Goal: Task Accomplishment & Management: Manage account settings

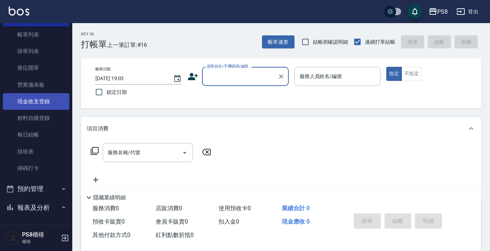
scroll to position [72, 0]
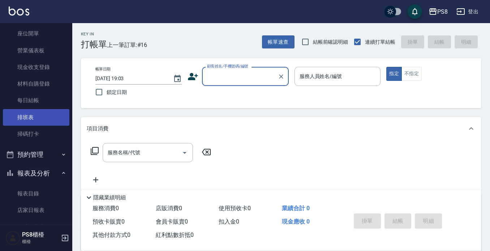
click at [41, 114] on link "排班表" at bounding box center [36, 117] width 66 height 17
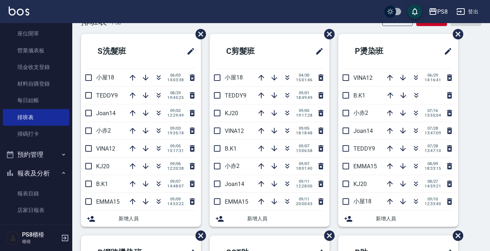
scroll to position [36, 0]
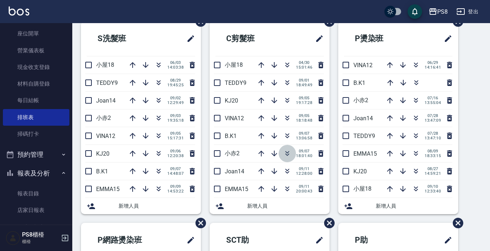
click at [285, 154] on icon "button" at bounding box center [287, 154] width 4 height 3
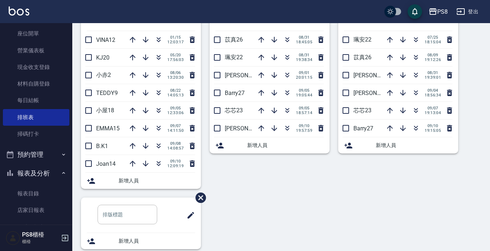
scroll to position [273, 0]
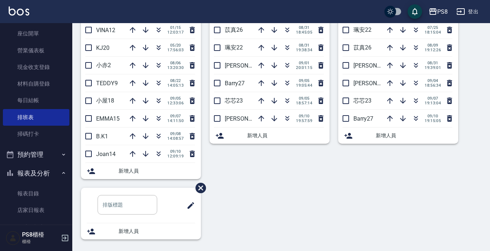
click at [247, 144] on div "SCT助 [PERSON_NAME]26 [DATE] 18:45:05 [PERSON_NAME]安22 [DATE] 19:38:34 [PERSON_N…" at bounding box center [265, 86] width 129 height 201
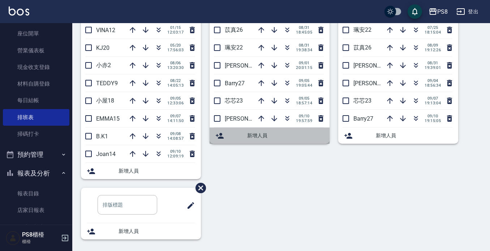
click at [251, 138] on span "新增人員" at bounding box center [285, 136] width 77 height 8
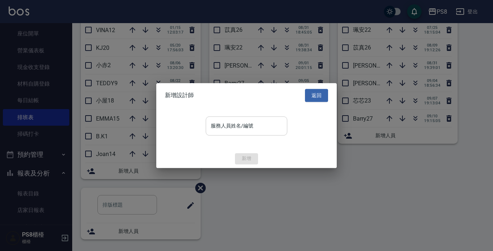
click at [257, 131] on input "服務人員姓名/編號" at bounding box center [246, 125] width 75 height 13
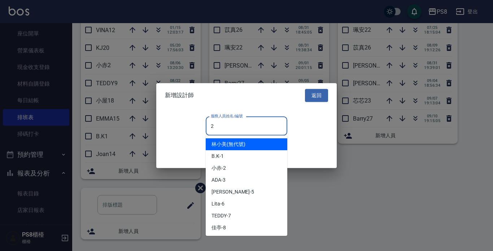
type input "21"
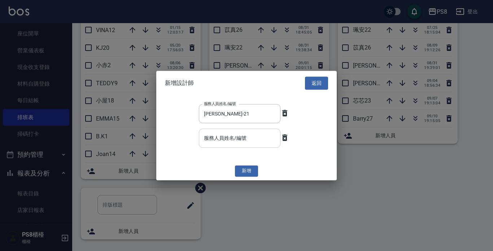
click at [249, 138] on input "服務人員姓名/編號" at bounding box center [239, 138] width 75 height 13
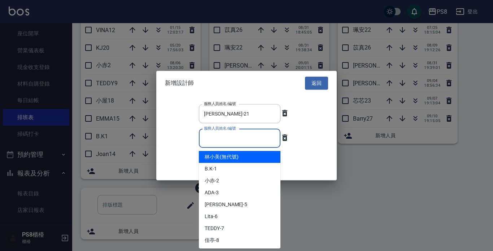
click at [303, 125] on div "服務人員姓名/編號 [PERSON_NAME]-21 服務人員姓名/編號 服務人員姓名/編號 服務人員姓名/編號" at bounding box center [246, 128] width 181 height 66
click at [254, 140] on input "服務人員姓名/編號" at bounding box center [239, 138] width 75 height 13
type input "29"
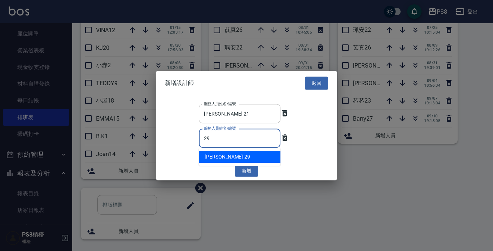
click at [240, 156] on div "[PERSON_NAME] -29" at bounding box center [240, 157] width 82 height 12
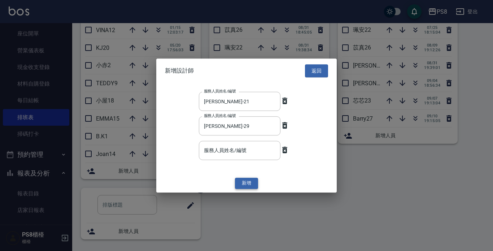
click at [250, 181] on button "新增" at bounding box center [246, 183] width 23 height 11
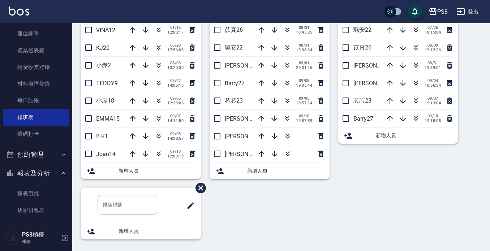
click at [235, 136] on span "[PERSON_NAME]21" at bounding box center [250, 136] width 50 height 7
drag, startPoint x: 231, startPoint y: 138, endPoint x: 224, endPoint y: 140, distance: 7.1
click at [224, 140] on li "[PERSON_NAME]21" at bounding box center [269, 135] width 120 height 17
click at [232, 138] on span "[PERSON_NAME]21" at bounding box center [250, 136] width 50 height 7
drag, startPoint x: 233, startPoint y: 137, endPoint x: 336, endPoint y: 147, distance: 103.4
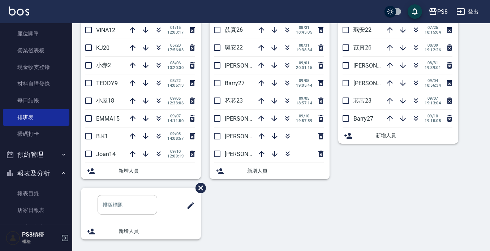
click at [336, 147] on div "[PERSON_NAME]安22 [DATE] 18:15:04 [PERSON_NAME]26 [DATE] 19:12:26 [PERSON_NAME]2…" at bounding box center [393, 86] width 129 height 201
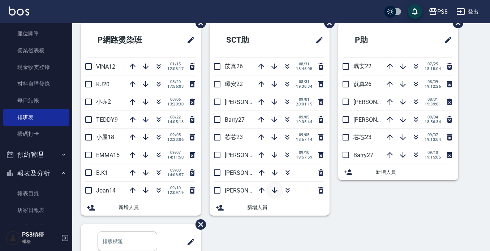
scroll to position [236, 0]
click at [261, 169] on icon "button" at bounding box center [261, 172] width 9 height 9
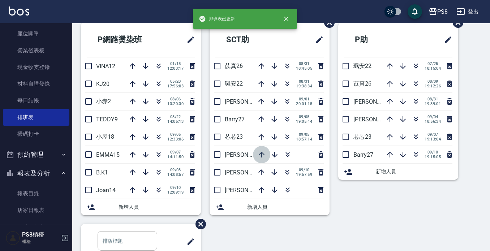
click at [258, 157] on icon "button" at bounding box center [261, 154] width 9 height 9
click at [259, 136] on icon "button" at bounding box center [261, 137] width 6 height 6
click at [261, 116] on icon "button" at bounding box center [261, 119] width 6 height 6
click at [261, 100] on icon "button" at bounding box center [261, 102] width 6 height 6
click at [261, 82] on icon "button" at bounding box center [261, 84] width 6 height 6
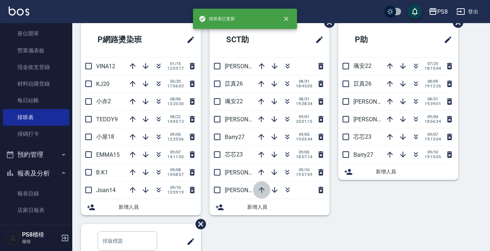
click at [261, 187] on icon "button" at bounding box center [261, 190] width 9 height 9
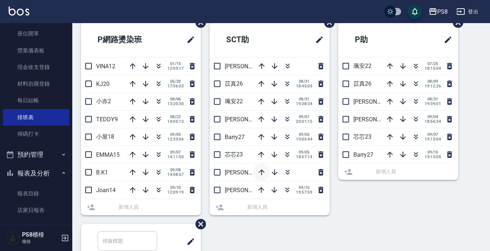
click at [259, 173] on icon "button" at bounding box center [261, 172] width 6 height 6
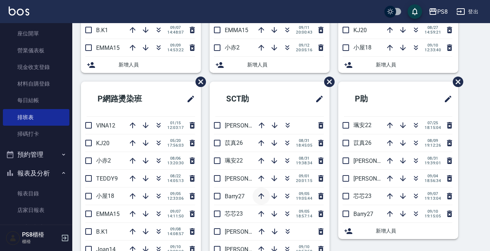
scroll to position [217, 0]
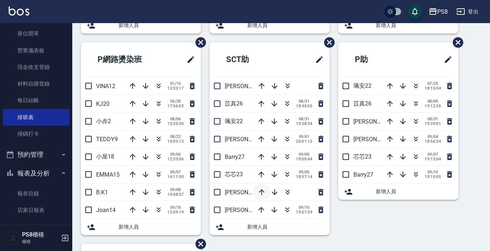
click at [260, 189] on icon "button" at bounding box center [261, 192] width 9 height 9
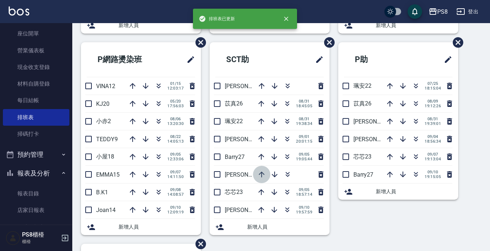
click at [260, 173] on icon "button" at bounding box center [261, 174] width 6 height 6
click at [259, 154] on icon "button" at bounding box center [261, 156] width 9 height 9
click at [260, 138] on icon "button" at bounding box center [261, 139] width 6 height 6
click at [258, 120] on icon "button" at bounding box center [261, 121] width 9 height 9
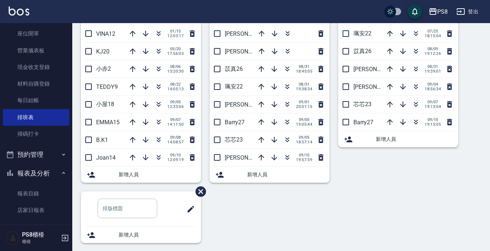
scroll to position [273, 0]
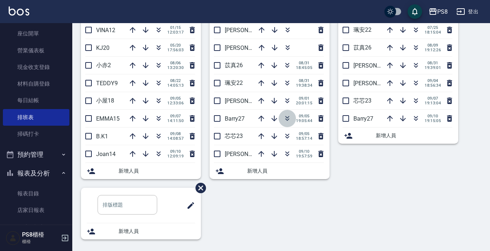
click at [287, 119] on icon "button" at bounding box center [287, 119] width 4 height 3
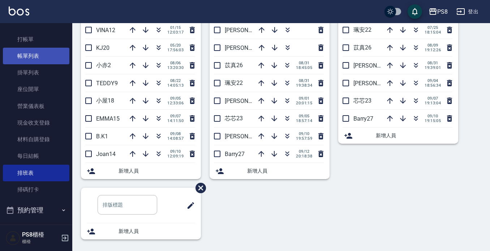
scroll to position [0, 0]
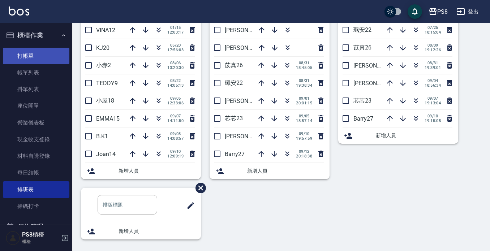
click at [24, 51] on link "打帳單" at bounding box center [36, 56] width 66 height 17
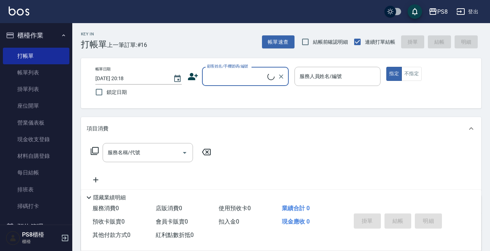
click at [232, 75] on input "顧客姓名/手機號碼/編號" at bounding box center [236, 76] width 62 height 13
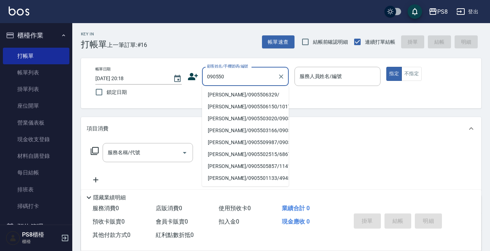
click at [227, 95] on li "[PERSON_NAME]/0905506329/" at bounding box center [245, 95] width 87 height 12
type input "[PERSON_NAME]/0905506329/"
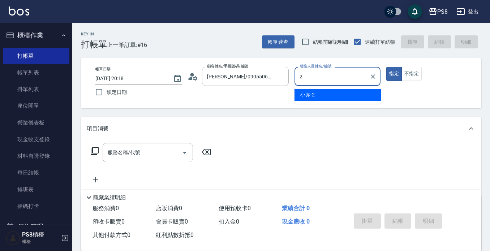
type input "小赤-2"
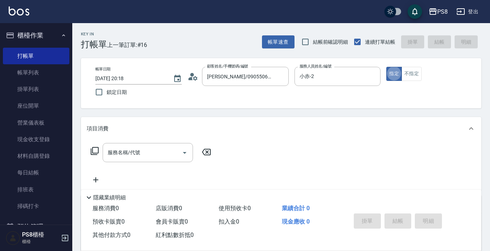
type button "true"
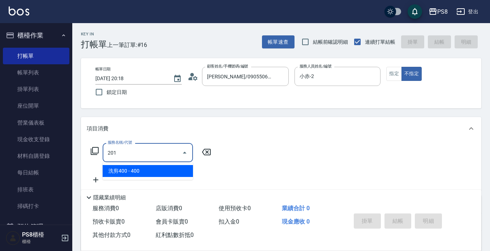
type input "洗剪400(201)"
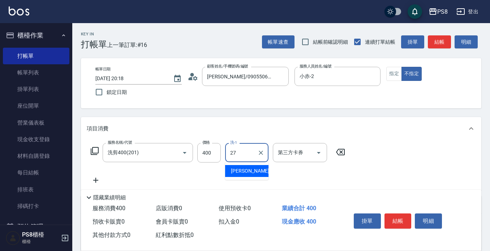
type input "[PERSON_NAME]-27"
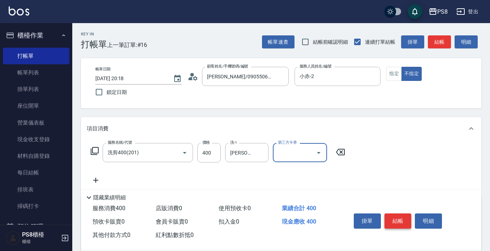
click at [393, 221] on button "結帳" at bounding box center [397, 220] width 27 height 15
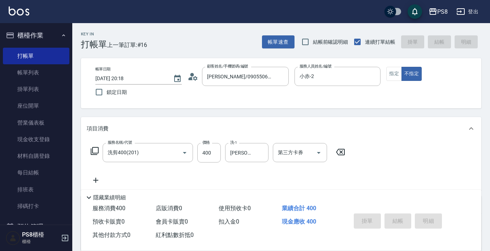
type input "[DATE] 20:19"
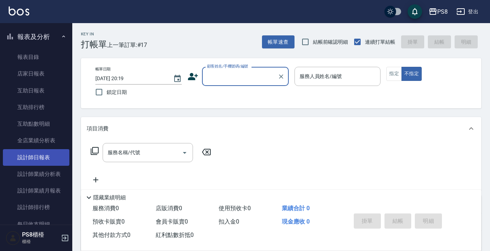
scroll to position [217, 0]
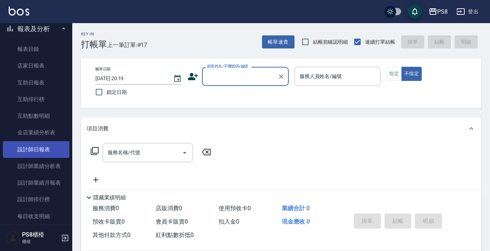
click at [49, 148] on link "設計師日報表" at bounding box center [36, 149] width 66 height 17
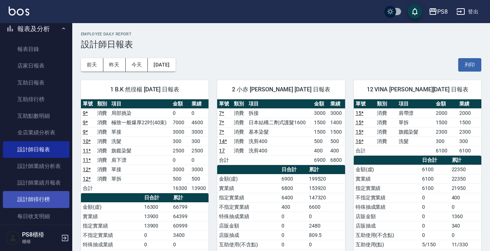
click at [53, 197] on link "設計師排行榜" at bounding box center [36, 199] width 66 height 17
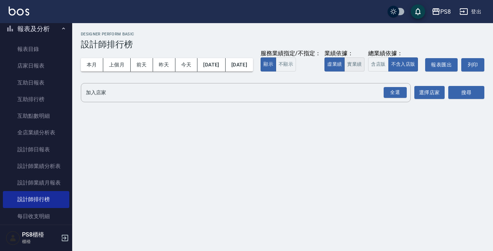
click at [344, 71] on button "實業績" at bounding box center [354, 64] width 20 height 14
click at [260, 99] on input "加入店家" at bounding box center [240, 92] width 313 height 13
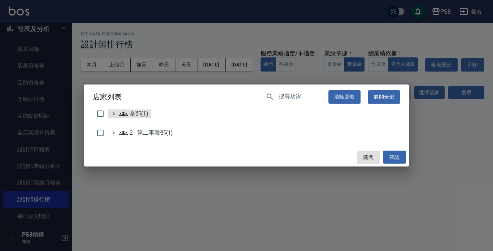
click at [203, 136] on div "2 - 第二事業部(1)" at bounding box center [247, 135] width 308 height 12
click at [140, 131] on 第二事業部\(1\) "2 - 第二事業部(1)" at bounding box center [146, 133] width 54 height 9
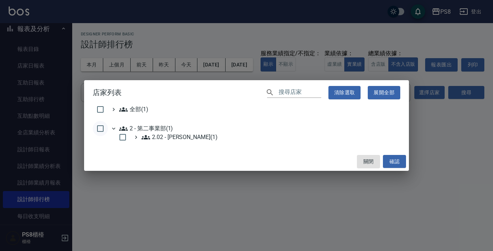
click at [102, 132] on input "checkbox" at bounding box center [100, 128] width 15 height 15
checkbox input "true"
click at [390, 161] on button "確認" at bounding box center [394, 161] width 23 height 13
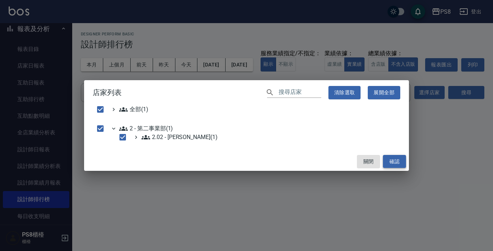
checkbox input "false"
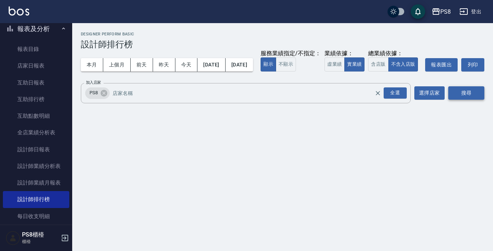
click at [480, 100] on button "搜尋" at bounding box center [466, 92] width 36 height 13
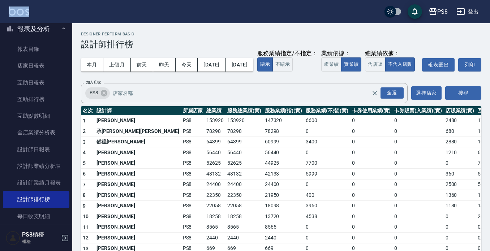
drag, startPoint x: 58, startPoint y: 21, endPoint x: 58, endPoint y: 27, distance: 6.5
click at [58, 25] on div "PS8 登出 櫃檯作業 打帳單 帳單列表 掛單列表 座位開單 營業儀表板 現金收支登錄 材料自購登錄 每日結帳 排班表 掃碼打卡 預約管理 預約管理 單日預約…" at bounding box center [245, 152] width 490 height 304
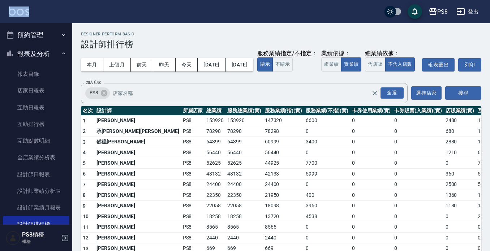
click at [41, 54] on button "報表及分析" at bounding box center [36, 53] width 66 height 19
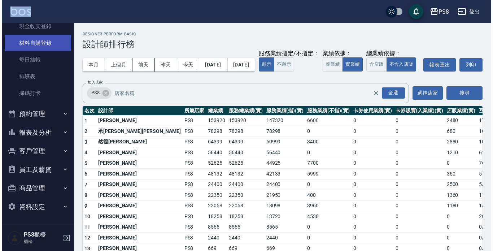
scroll to position [113, 0]
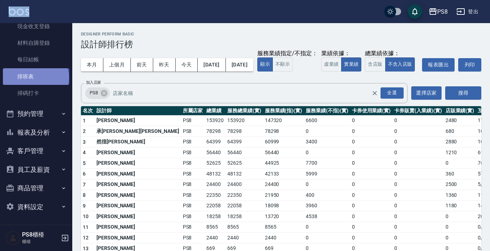
click at [35, 77] on link "排班表" at bounding box center [36, 76] width 66 height 17
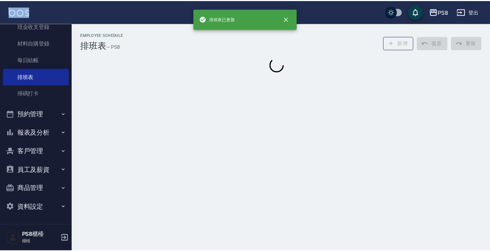
scroll to position [5, 0]
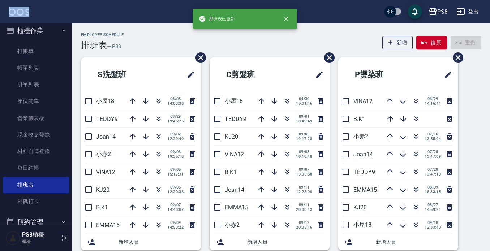
click at [45, 16] on div "PS8 登出" at bounding box center [245, 11] width 490 height 23
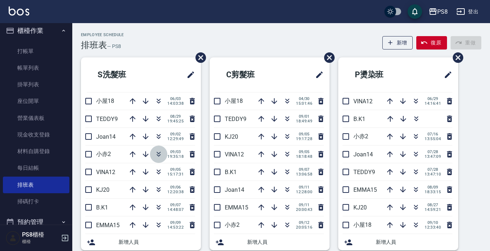
click at [158, 152] on icon "button" at bounding box center [158, 154] width 9 height 9
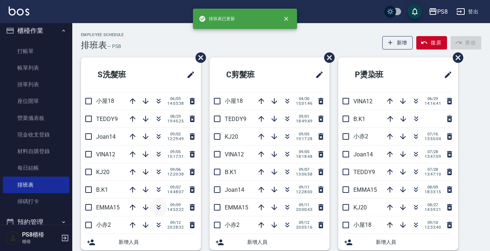
click at [159, 206] on icon "button" at bounding box center [158, 207] width 9 height 9
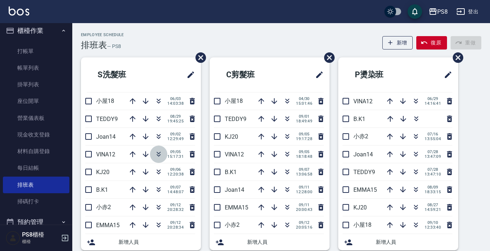
click at [158, 153] on icon "button" at bounding box center [158, 154] width 9 height 9
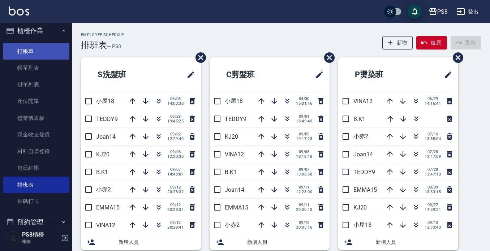
click at [25, 47] on link "打帳單" at bounding box center [36, 51] width 66 height 17
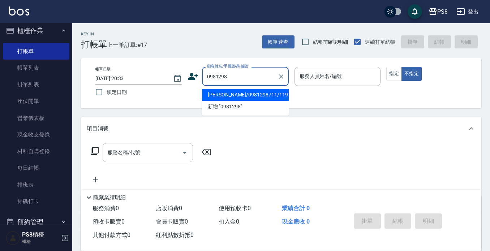
click at [270, 95] on li "[PERSON_NAME]/0981298711/1197" at bounding box center [245, 95] width 87 height 12
type input "[PERSON_NAME]/0981298711/1197"
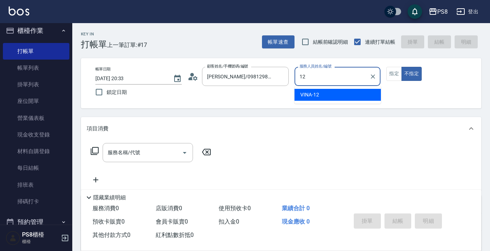
type input "VINA-12"
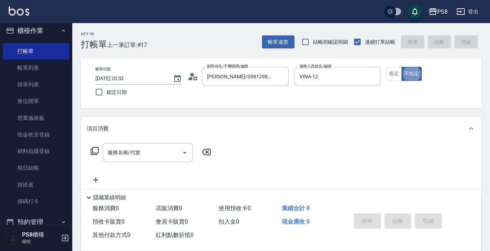
type button "false"
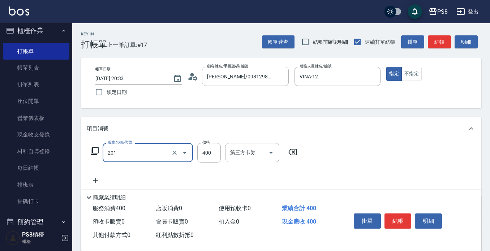
type input "洗剪400(201)"
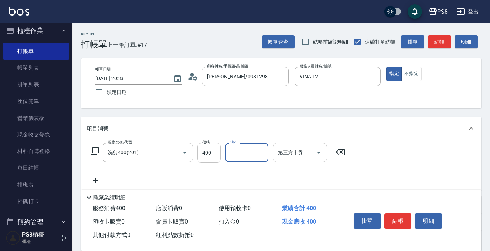
click at [213, 152] on input "400" at bounding box center [208, 152] width 23 height 19
type input "400"
click at [400, 215] on button "結帳" at bounding box center [397, 220] width 27 height 15
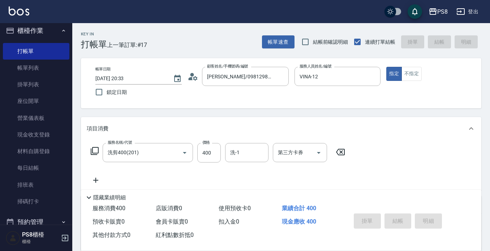
type input "[DATE] 20:36"
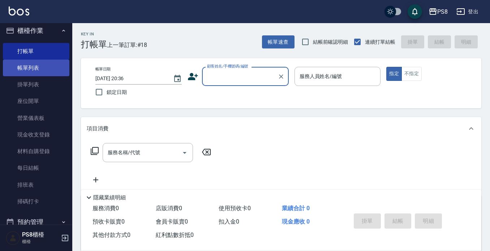
click at [40, 73] on link "帳單列表" at bounding box center [36, 68] width 66 height 17
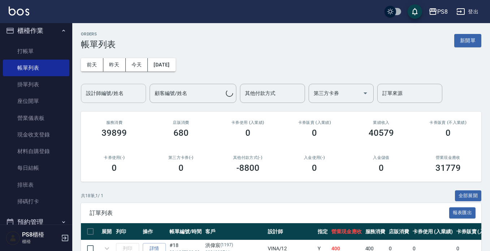
click at [120, 62] on button "昨天" at bounding box center [114, 64] width 22 height 13
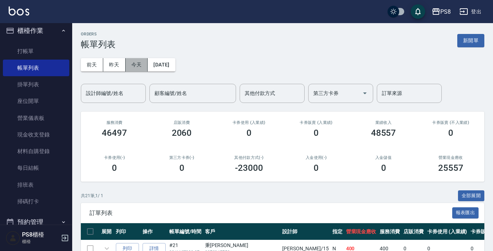
drag, startPoint x: 139, startPoint y: 60, endPoint x: 132, endPoint y: 62, distance: 7.3
click at [139, 61] on button "今天" at bounding box center [137, 64] width 22 height 13
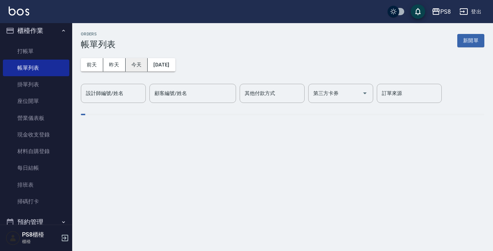
drag, startPoint x: 132, startPoint y: 65, endPoint x: 132, endPoint y: 75, distance: 10.5
click at [132, 65] on button "今天" at bounding box center [137, 64] width 22 height 13
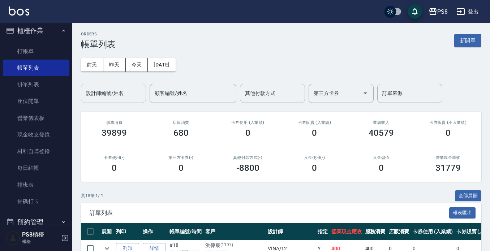
click at [126, 100] on div "設計師編號/姓名" at bounding box center [113, 93] width 65 height 19
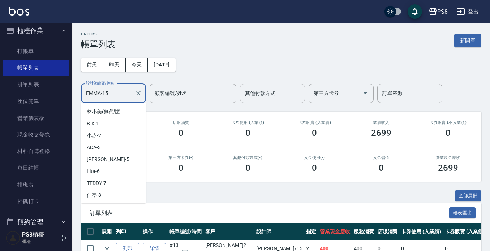
scroll to position [69, 0]
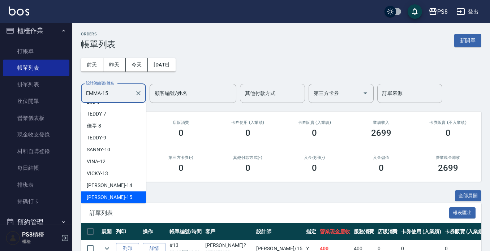
drag, startPoint x: 129, startPoint y: 88, endPoint x: 66, endPoint y: 95, distance: 63.2
click at [71, 96] on div "PS8 登出 櫃檯作業 打帳單 帳單列表 掛單列表 座位開單 營業儀表板 現金收支登錄 材料自購登錄 每日結帳 排班表 掃碼打卡 預約管理 預約管理 單日預約…" at bounding box center [245, 160] width 490 height 320
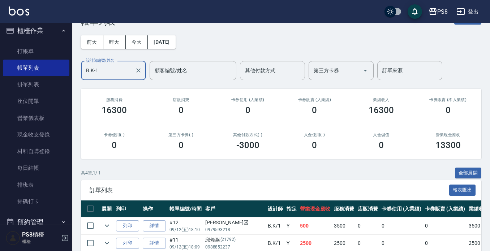
scroll to position [0, 0]
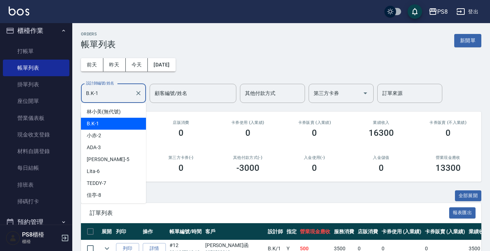
drag, startPoint x: 102, startPoint y: 93, endPoint x: 66, endPoint y: 101, distance: 36.6
click at [66, 101] on div "PS8 登出 櫃檯作業 打帳單 帳單列表 掛單列表 座位開單 營業儀表板 現金收支登錄 材料自購登錄 每日結帳 排班表 掃碼打卡 預約管理 預約管理 單日預約…" at bounding box center [245, 169] width 490 height 338
type input "2"
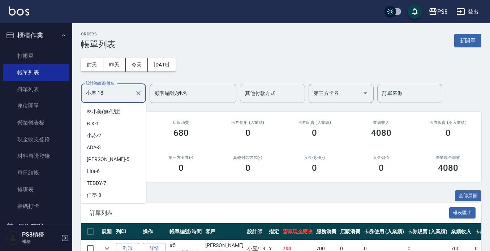
scroll to position [93, 0]
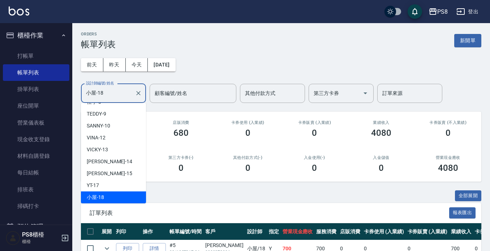
drag, startPoint x: 113, startPoint y: 93, endPoint x: 86, endPoint y: 94, distance: 27.8
click at [86, 94] on input "小屋-18" at bounding box center [108, 93] width 48 height 13
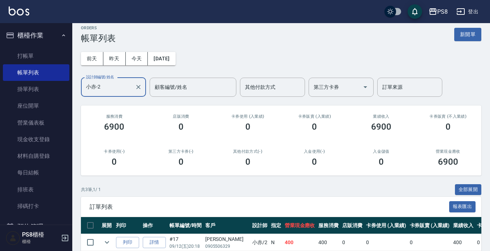
scroll to position [0, 0]
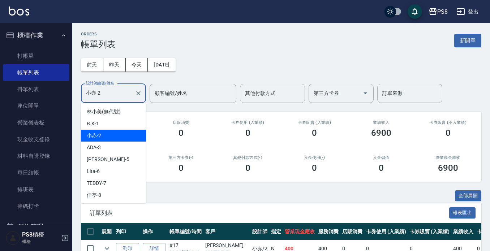
drag, startPoint x: 109, startPoint y: 99, endPoint x: 70, endPoint y: 101, distance: 39.4
click at [70, 101] on div "PS8 登出 櫃檯作業 打帳單 帳單列表 掛單列表 座位開單 營業儀表板 現金收支登錄 材料自購登錄 每日結帳 排班表 掃碼打卡 預約管理 預約管理 單日預約…" at bounding box center [245, 160] width 490 height 320
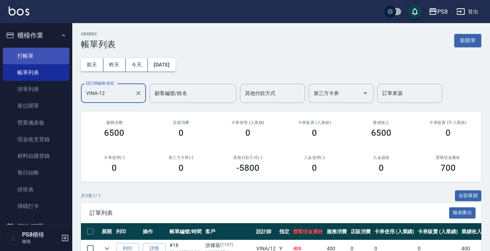
type input "VINA-12"
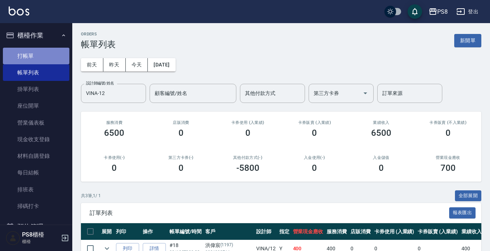
click at [42, 57] on link "打帳單" at bounding box center [36, 56] width 66 height 17
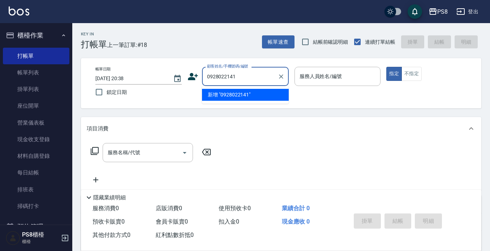
click at [227, 93] on li "新增 "0928022141"" at bounding box center [245, 95] width 87 height 12
type input "0928022141"
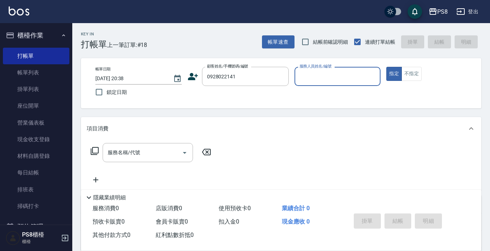
click at [191, 78] on icon at bounding box center [193, 76] width 10 height 7
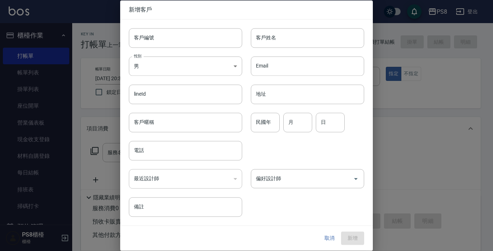
type input "0928022141"
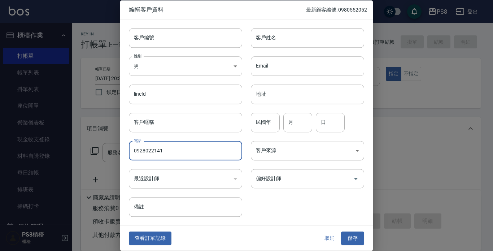
drag, startPoint x: 169, startPoint y: 153, endPoint x: 94, endPoint y: 158, distance: 75.2
click at [96, 159] on div "編輯客戶資料 最新顧客編號: 0980552052 客戶編號 客戶編號 客戶姓名 客戶姓名 性別 男 [DEMOGRAPHIC_DATA] 性別 Email …" at bounding box center [246, 125] width 493 height 251
click at [160, 41] on input "客戶編號" at bounding box center [185, 37] width 113 height 19
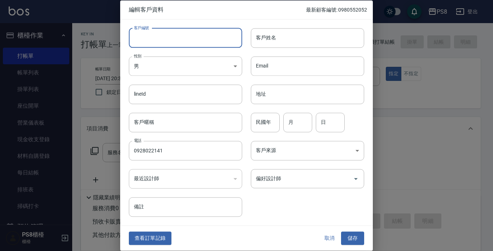
paste input "0928022141"
type input "0928022141"
click at [196, 62] on body "PS8 登出 櫃檯作業 打帳單 帳單列表 掛單列表 座位開單 營業儀表板 現金收支登錄 材料自購登錄 每日結帳 排班表 掃碼打卡 預約管理 預約管理 單日預約…" at bounding box center [246, 176] width 493 height 352
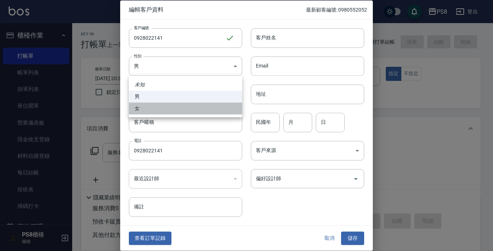
click at [186, 112] on li "女" at bounding box center [185, 109] width 113 height 12
type input "[DEMOGRAPHIC_DATA]"
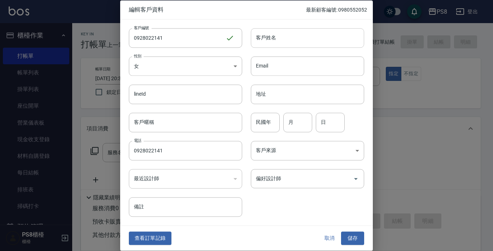
click at [256, 39] on input "客戶姓名" at bounding box center [307, 37] width 113 height 19
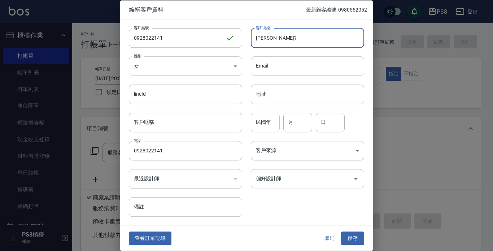
type input "[PERSON_NAME]?"
click at [269, 116] on input "民國年" at bounding box center [265, 122] width 29 height 19
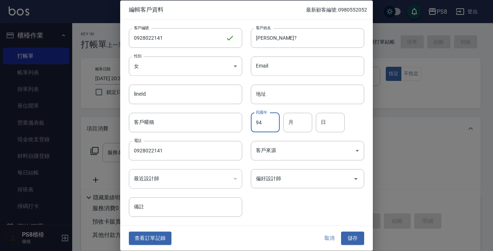
type input "94"
type input "12"
type input "08"
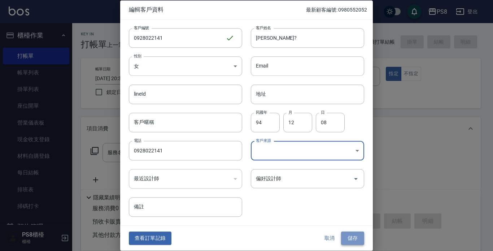
click at [349, 236] on button "儲存" at bounding box center [352, 238] width 23 height 13
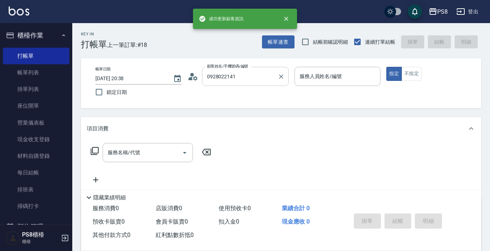
click at [260, 75] on input "0928022141" at bounding box center [239, 76] width 69 height 13
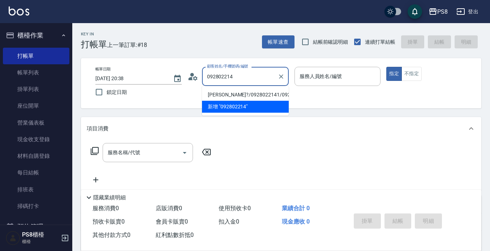
click at [239, 94] on li "[PERSON_NAME]?/0928022141/0928022141" at bounding box center [245, 95] width 87 height 12
type input "[PERSON_NAME]?/0928022141/0928022141"
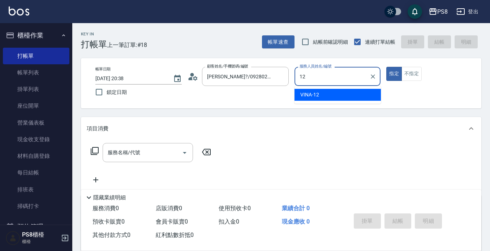
type input "VINA-12"
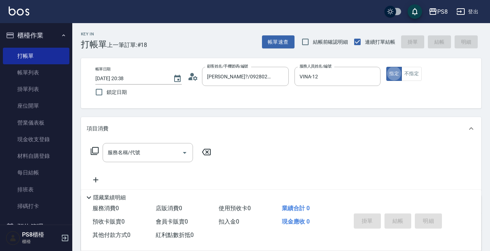
type button "true"
click at [408, 69] on button "不指定" at bounding box center [411, 74] width 20 height 14
click at [163, 144] on div "服務名稱/代號" at bounding box center [148, 152] width 90 height 19
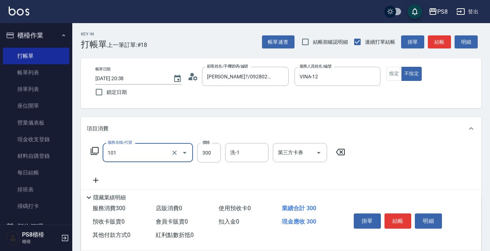
type input "洗髮(101)"
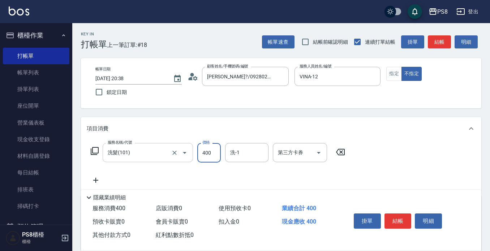
type input "400"
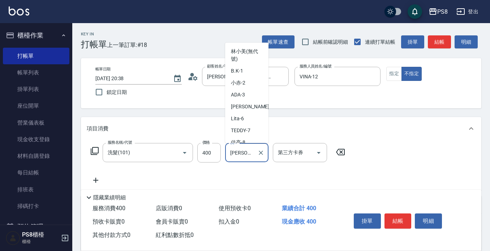
scroll to position [184, 0]
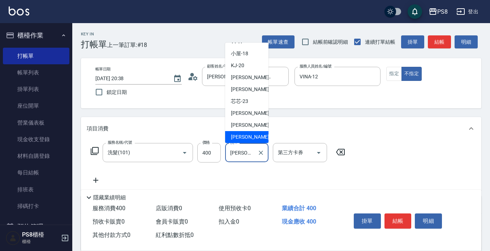
drag, startPoint x: 247, startPoint y: 156, endPoint x: 222, endPoint y: 158, distance: 25.0
click at [222, 158] on div "服務名稱/代號 洗髮(101) 服務名稱/代號 價格 400 價格 洗-1 [PERSON_NAME]-27 洗-1 第三方卡券 第三方卡券" at bounding box center [218, 152] width 262 height 19
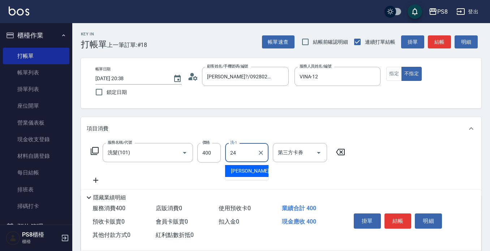
click at [245, 170] on span "[PERSON_NAME] -24" at bounding box center [253, 171] width 45 height 8
type input "[PERSON_NAME]-24"
click at [402, 218] on button "結帳" at bounding box center [397, 220] width 27 height 15
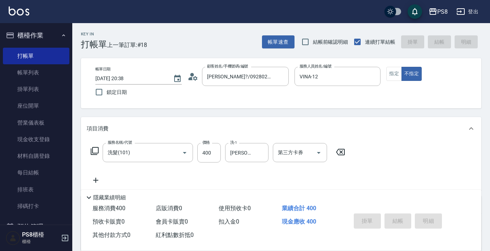
type input "[DATE] 20:40"
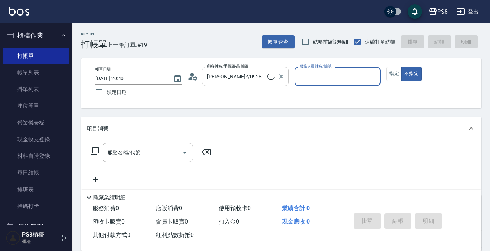
type input "[PERSON_NAME]?/0978098321/22"
click at [284, 77] on icon "Clear" at bounding box center [280, 76] width 7 height 7
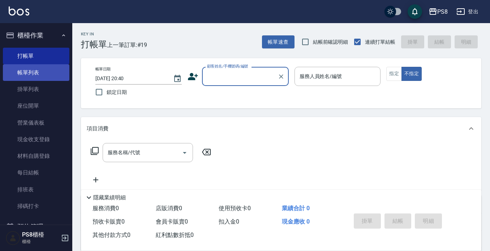
click at [44, 73] on link "帳單列表" at bounding box center [36, 72] width 66 height 17
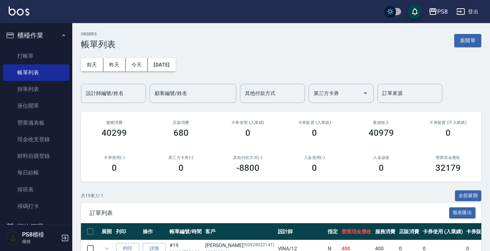
click at [123, 91] on div "設計師編號/姓名 設計師編號/姓名" at bounding box center [113, 93] width 65 height 19
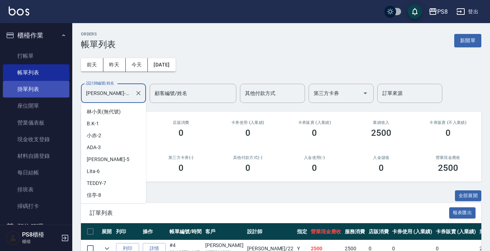
scroll to position [129, 0]
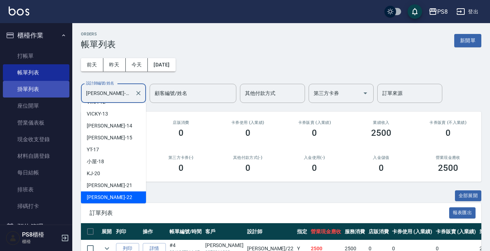
drag, startPoint x: 97, startPoint y: 99, endPoint x: 59, endPoint y: 96, distance: 38.4
click at [60, 103] on div "PS8 登出 櫃檯作業 打帳單 帳單列表 掛單列表 座位開單 營業儀表板 現金收支登錄 材料自購登錄 每日結帳 排班表 掃碼打卡 預約管理 預約管理 單日預約…" at bounding box center [245, 143] width 490 height 286
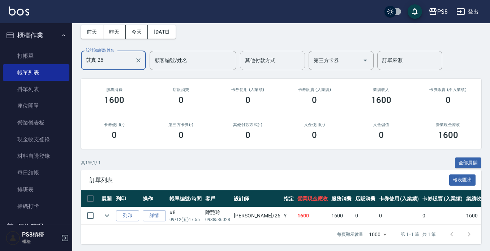
scroll to position [41, 0]
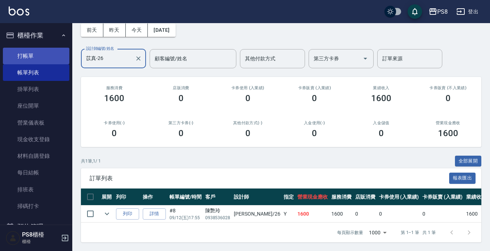
type input "苡真-26"
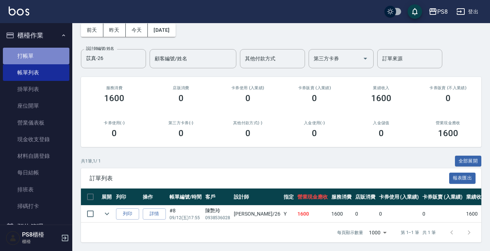
click at [53, 56] on link "打帳單" at bounding box center [36, 56] width 66 height 17
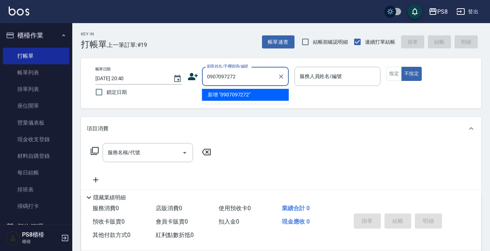
type input "0907097272"
click at [194, 78] on icon at bounding box center [193, 76] width 10 height 7
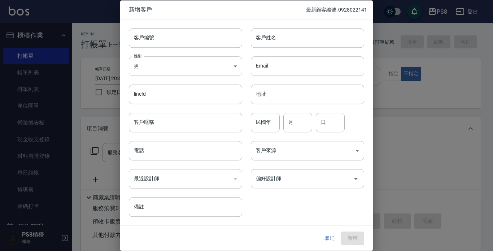
click at [332, 234] on button "取消" at bounding box center [329, 238] width 23 height 13
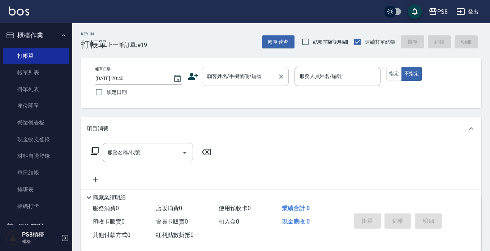
click at [255, 83] on input "顧客姓名/手機號碼/編號" at bounding box center [239, 76] width 69 height 13
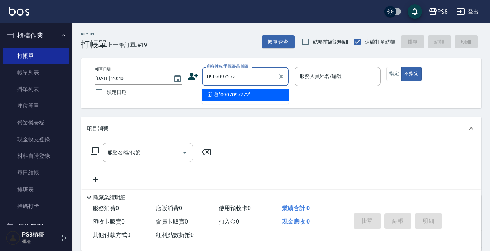
click at [252, 94] on li "新增 "0907097272"" at bounding box center [245, 95] width 87 height 12
type input "0907097272"
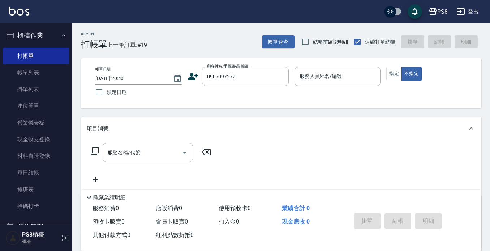
click at [195, 75] on icon at bounding box center [193, 76] width 10 height 7
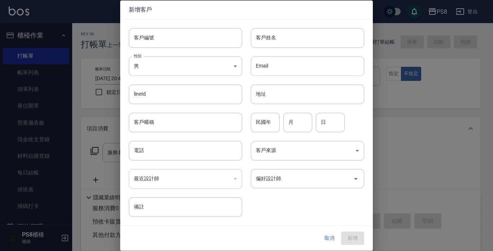
type input "0907097272"
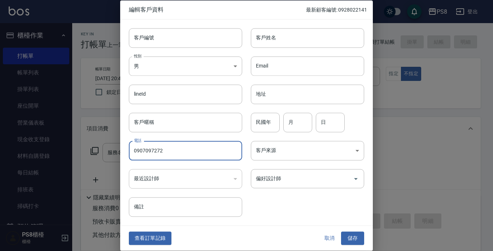
drag, startPoint x: 166, startPoint y: 148, endPoint x: 87, endPoint y: 157, distance: 79.1
click at [87, 157] on div "編輯客戶資料 最新顧客編號: 0928022141 客戶編號 客戶編號 客戶姓名 客戶姓名 性別 男 [DEMOGRAPHIC_DATA] 性別 Email …" at bounding box center [246, 125] width 493 height 251
click at [158, 39] on input "客戶編號" at bounding box center [185, 37] width 113 height 19
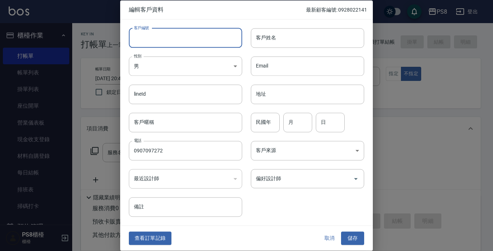
paste input "0907097272"
type input "0907097272"
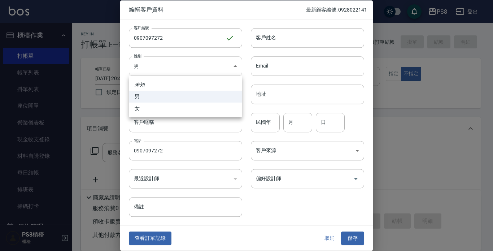
click at [183, 71] on body "PS8 登出 櫃檯作業 打帳單 帳單列表 掛單列表 座位開單 營業儀表板 現金收支登錄 材料自購登錄 每日結帳 排班表 掃碼打卡 預約管理 預約管理 單日預約…" at bounding box center [246, 176] width 493 height 352
click at [180, 105] on li "女" at bounding box center [185, 109] width 113 height 12
type input "[DEMOGRAPHIC_DATA]"
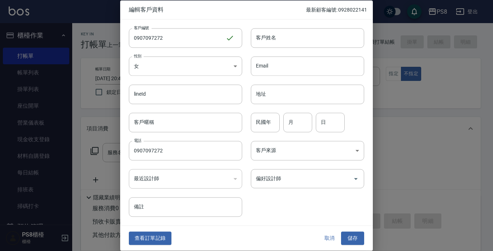
click at [258, 49] on div "Email Email" at bounding box center [303, 62] width 122 height 28
click at [258, 41] on input "客戶姓名" at bounding box center [307, 37] width 113 height 19
type input "?[PERSON_NAME]"
click at [259, 117] on div "民國年 民國年" at bounding box center [265, 122] width 29 height 19
type input "94"
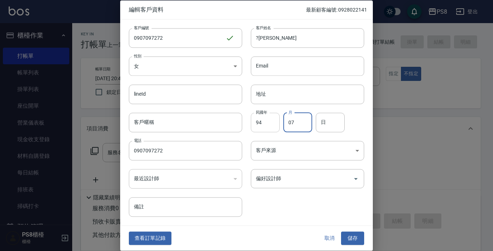
type input "07"
type input "22"
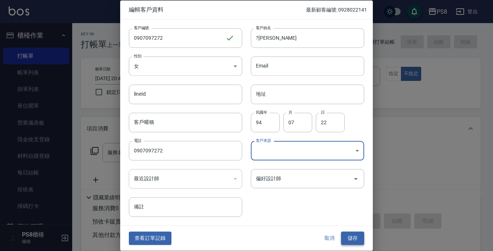
click at [344, 237] on button "儲存" at bounding box center [352, 238] width 23 height 13
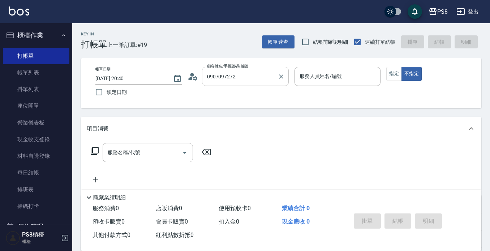
click at [251, 71] on input "0907097272" at bounding box center [239, 76] width 69 height 13
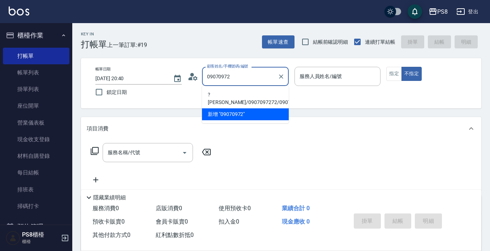
click at [237, 95] on li "?[PERSON_NAME]/0907097272/0907097272" at bounding box center [245, 98] width 87 height 19
type input "?[PERSON_NAME]/0907097272/0907097272"
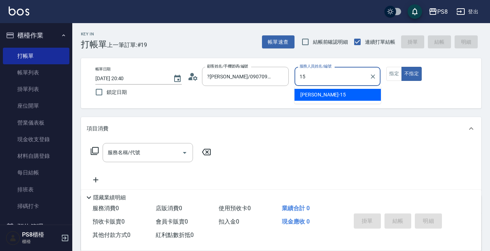
type input "15"
type button "false"
type input "EMMA-15"
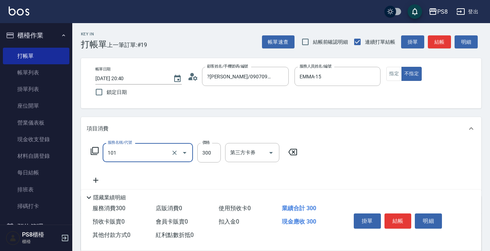
type input "洗髮(101)"
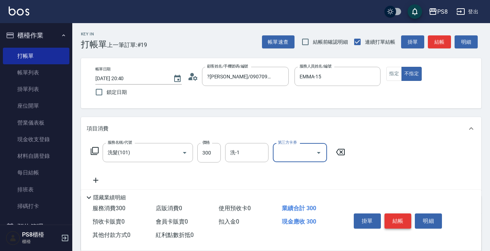
click at [398, 215] on button "結帳" at bounding box center [397, 220] width 27 height 15
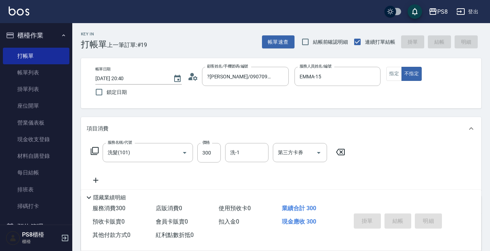
type input "[DATE] 20:42"
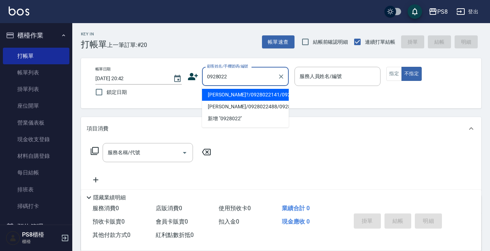
click at [234, 90] on li "[PERSON_NAME]?/0928022141/0928022141" at bounding box center [245, 95] width 87 height 12
type input "[PERSON_NAME]?/0928022141/0928022141"
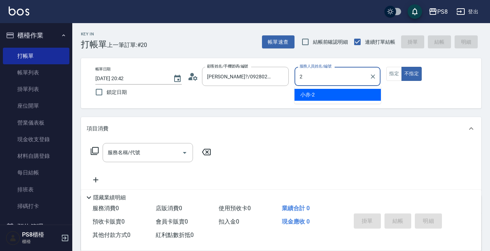
type input "小赤-2"
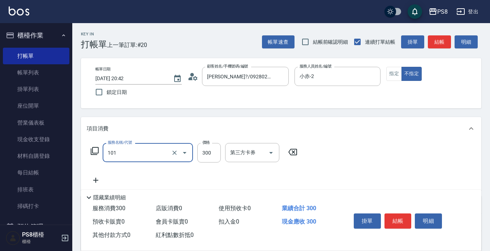
type input "洗髮(101)"
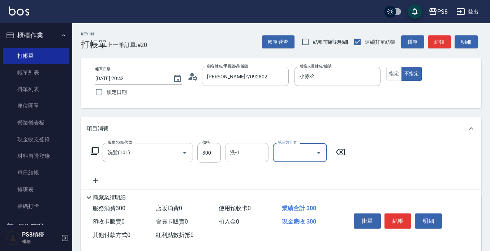
click at [259, 153] on input "洗-1" at bounding box center [246, 152] width 37 height 13
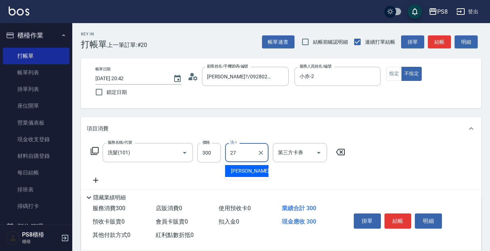
type input "[PERSON_NAME]-27"
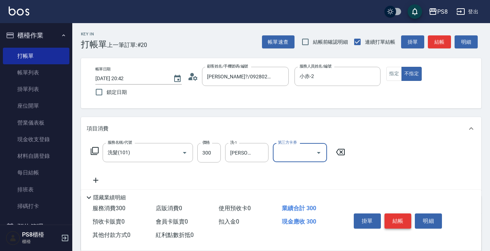
click at [402, 216] on button "結帳" at bounding box center [397, 220] width 27 height 15
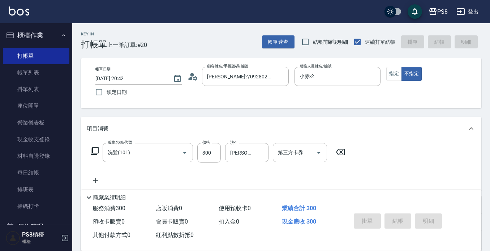
type input "[DATE] 20:43"
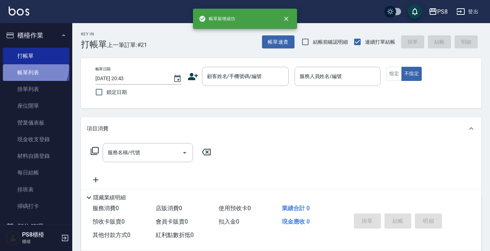
click at [33, 67] on link "帳單列表" at bounding box center [36, 72] width 66 height 17
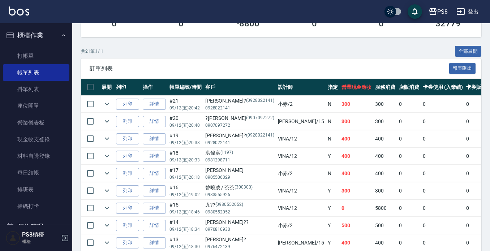
scroll to position [179, 0]
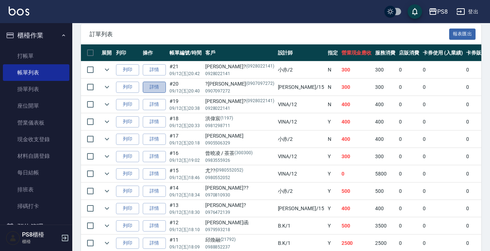
click at [153, 87] on link "詳情" at bounding box center [154, 87] width 23 height 11
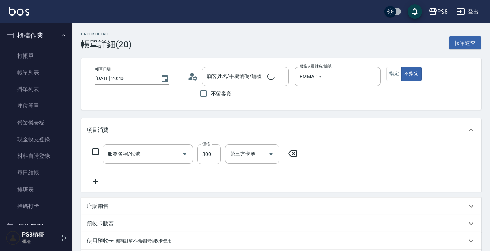
type input "[DATE] 20:40"
type input "EMMA-15"
type input "洗髮(101)"
type input "?[PERSON_NAME]/0907097272/0907097272"
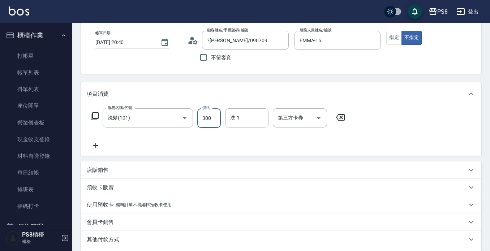
click at [213, 119] on input "300" at bounding box center [208, 117] width 23 height 19
type input "400"
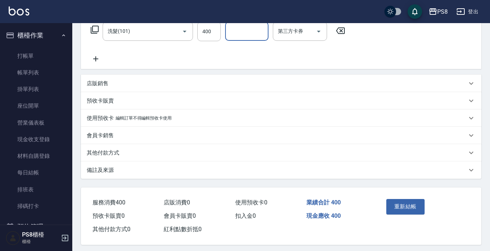
scroll to position [129, 0]
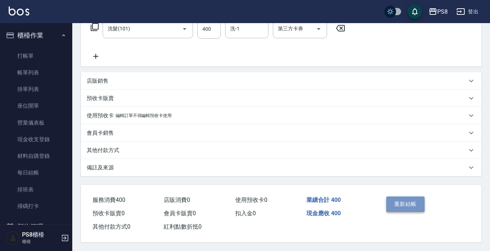
click at [405, 203] on button "重新結帳" at bounding box center [405, 203] width 38 height 15
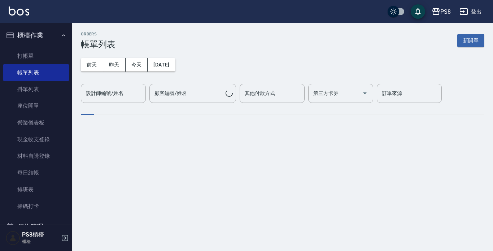
click at [107, 94] on div "設計師編號/姓名 設計師編號/姓名" at bounding box center [113, 93] width 65 height 19
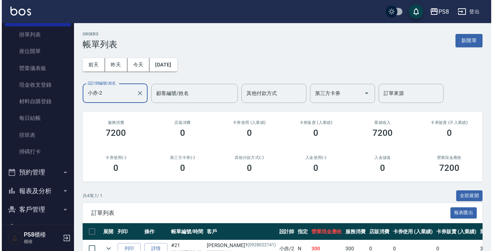
scroll to position [113, 0]
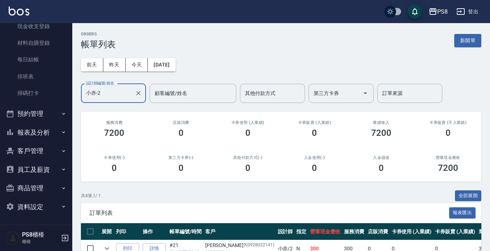
type input "小赤-2"
click at [45, 114] on button "預約管理" at bounding box center [36, 113] width 66 height 19
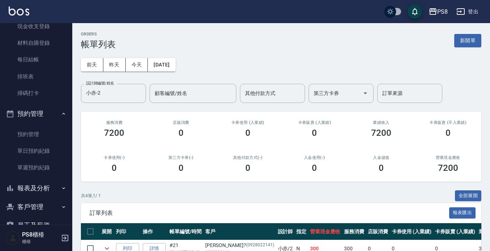
click at [45, 192] on button "報表及分析" at bounding box center [36, 188] width 66 height 19
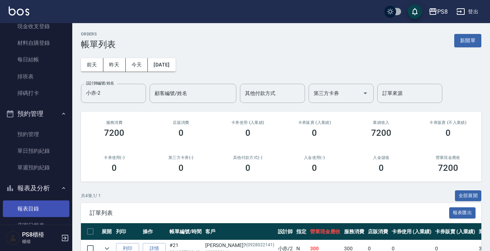
click at [40, 206] on link "報表目錄" at bounding box center [36, 208] width 66 height 17
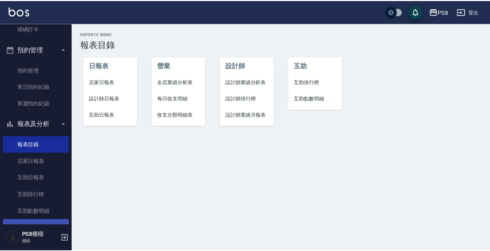
scroll to position [221, 0]
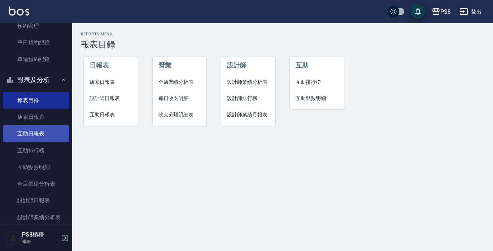
click at [45, 132] on link "互助日報表" at bounding box center [36, 133] width 66 height 17
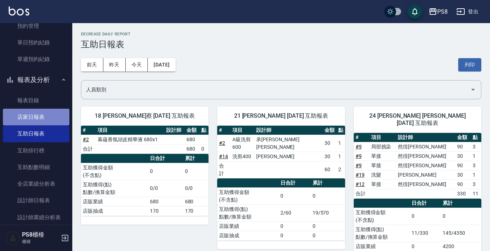
click at [43, 114] on link "店家日報表" at bounding box center [36, 117] width 66 height 17
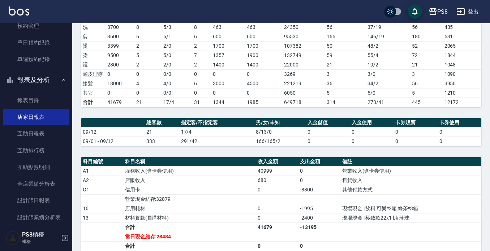
scroll to position [36, 0]
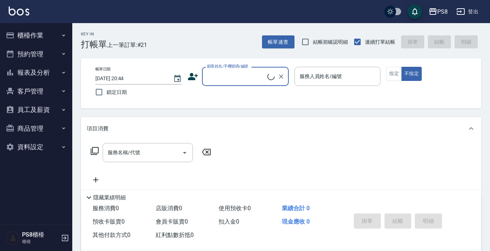
click at [43, 38] on button "櫃檯作業" at bounding box center [36, 35] width 66 height 19
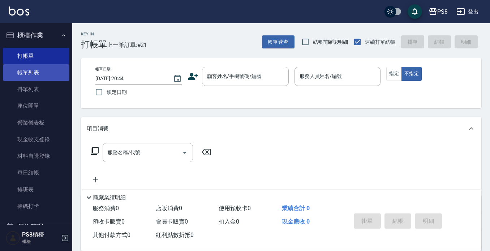
click at [43, 64] on link "帳單列表" at bounding box center [36, 72] width 66 height 17
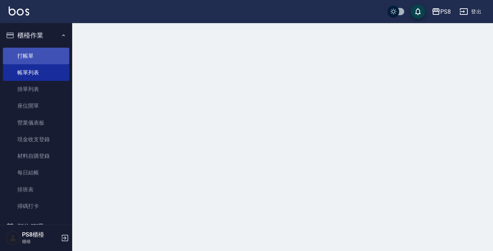
click at [45, 56] on link "打帳單" at bounding box center [36, 56] width 66 height 17
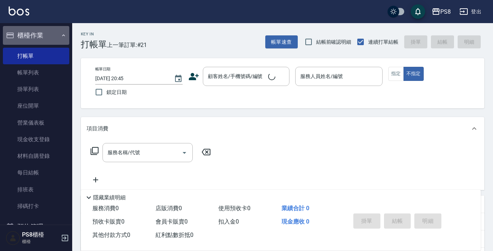
click at [46, 32] on button "櫃檯作業" at bounding box center [36, 35] width 66 height 19
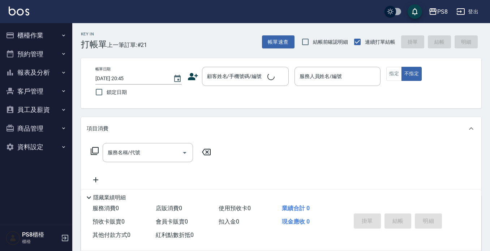
click at [39, 74] on button "報表及分析" at bounding box center [36, 72] width 66 height 19
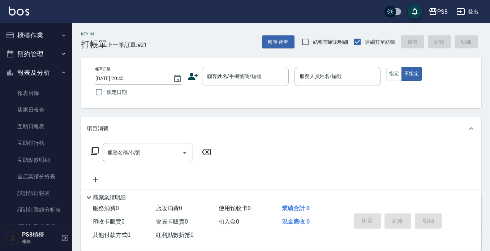
click at [43, 32] on button "櫃檯作業" at bounding box center [36, 35] width 66 height 19
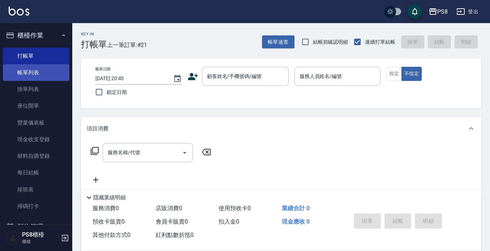
click at [44, 75] on link "帳單列表" at bounding box center [36, 72] width 66 height 17
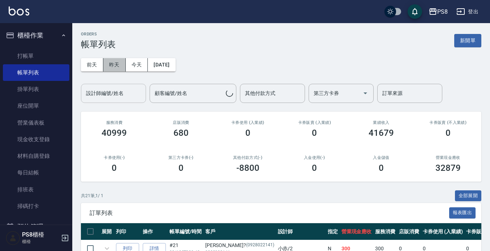
click at [110, 62] on button "昨天" at bounding box center [114, 64] width 22 height 13
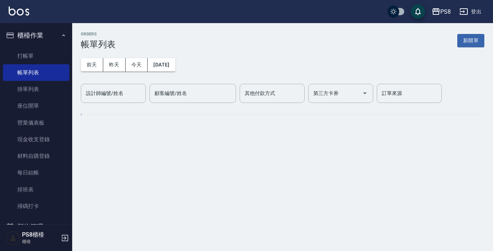
click at [127, 61] on button "今天" at bounding box center [137, 64] width 22 height 13
click at [135, 62] on button "今天" at bounding box center [137, 64] width 22 height 13
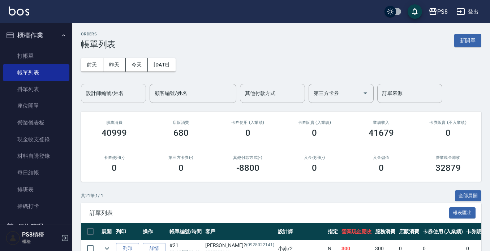
click at [102, 89] on input "設計師編號/姓名" at bounding box center [113, 93] width 58 height 13
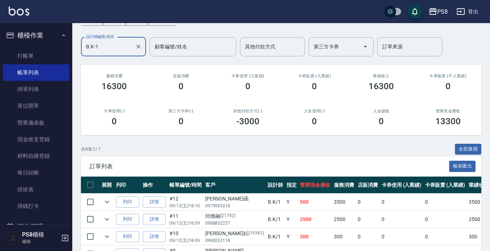
scroll to position [93, 0]
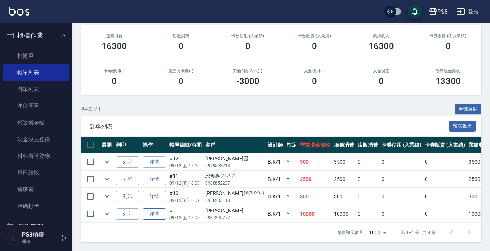
type input "B.K-1"
click at [159, 209] on link "詳情" at bounding box center [154, 213] width 23 height 11
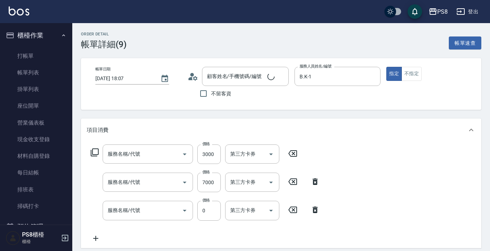
type input "2025/09/12 18:07"
type input "B.K-1"
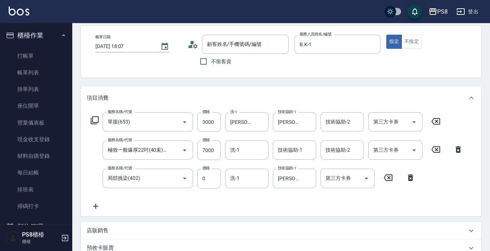
type input "單接(653)"
type input "極致一般爆厚22吋(40束)(G72)"
type input "局部挑染(402)"
type input "[PERSON_NAME]/0937295777/"
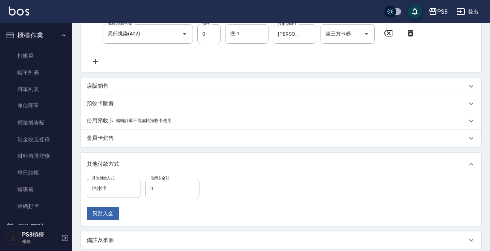
click at [151, 193] on input "0" at bounding box center [172, 188] width 54 height 19
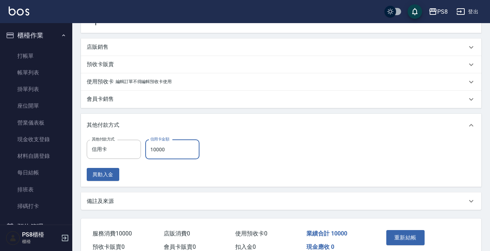
scroll to position [252, 0]
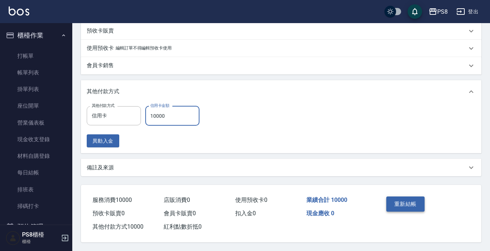
type input "10000"
click at [408, 200] on button "重新結帳" at bounding box center [405, 203] width 38 height 15
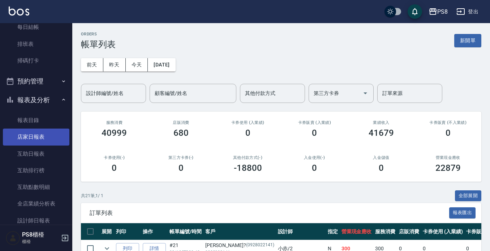
scroll to position [181, 0]
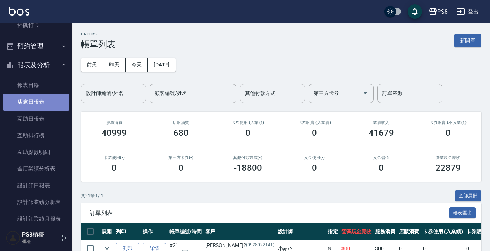
click at [44, 105] on link "店家日報表" at bounding box center [36, 102] width 66 height 17
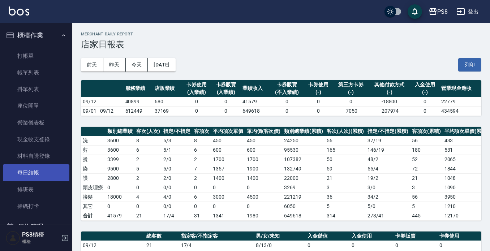
click at [32, 173] on link "每日結帳" at bounding box center [36, 172] width 66 height 17
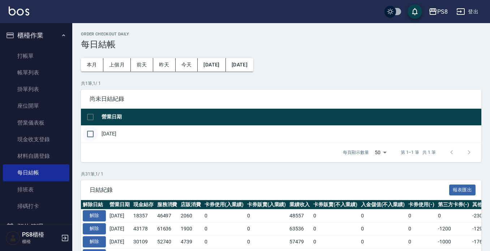
click at [90, 131] on input "checkbox" at bounding box center [90, 133] width 15 height 15
checkbox input "true"
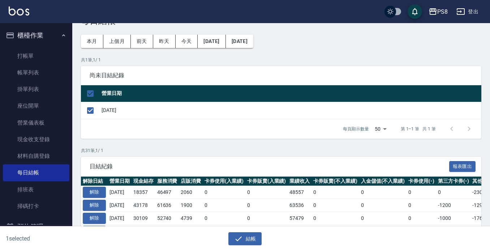
scroll to position [36, 0]
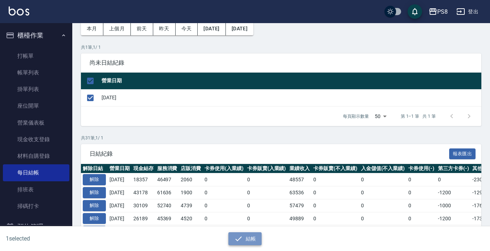
click at [248, 238] on button "結帳" at bounding box center [245, 238] width 34 height 13
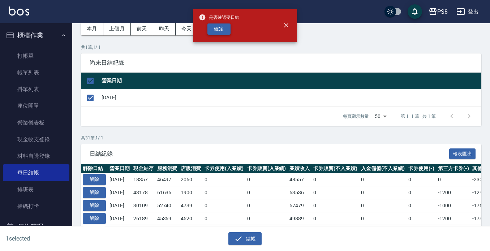
click at [218, 28] on button "確定" at bounding box center [218, 28] width 23 height 11
checkbox input "false"
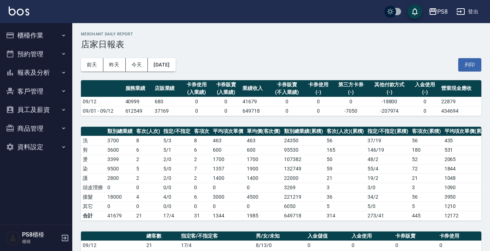
click at [60, 32] on button "櫃檯作業" at bounding box center [36, 35] width 66 height 19
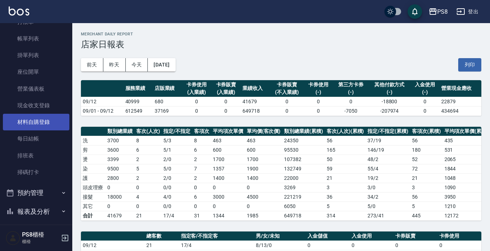
scroll to position [72, 0]
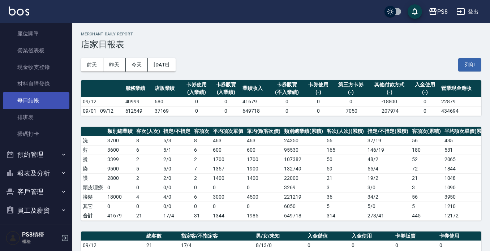
click at [53, 97] on link "每日結帳" at bounding box center [36, 100] width 66 height 17
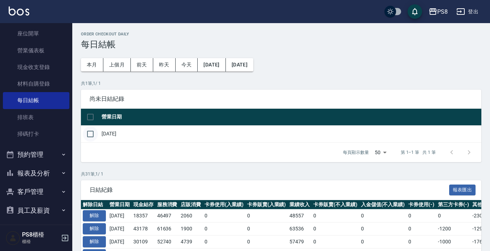
click at [92, 134] on input "checkbox" at bounding box center [90, 133] width 15 height 15
checkbox input "true"
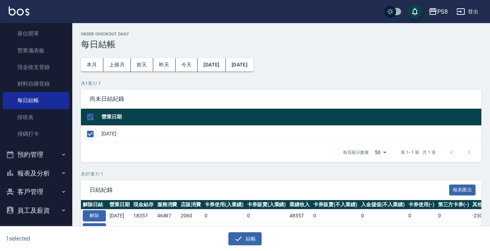
click at [92, 130] on input "checkbox" at bounding box center [90, 133] width 15 height 15
checkbox input "false"
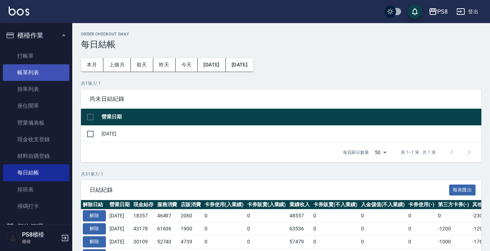
click at [55, 77] on link "帳單列表" at bounding box center [36, 72] width 66 height 17
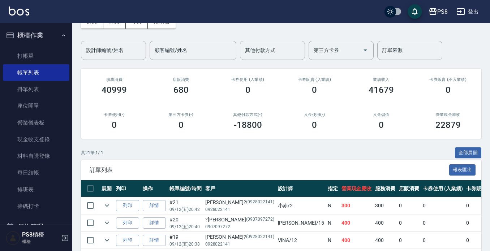
scroll to position [181, 0]
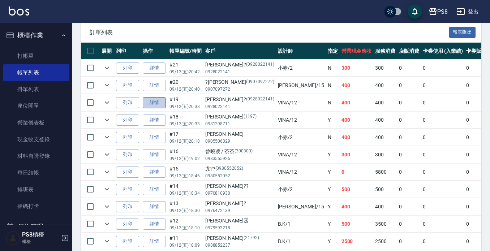
click at [161, 103] on link "詳情" at bounding box center [154, 102] width 23 height 11
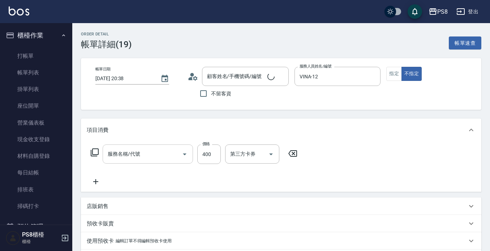
type input "2025/09/12 20:38"
type input "VINA-12"
type input "洗髮(101)"
type input "李?/0928022141/0928022141"
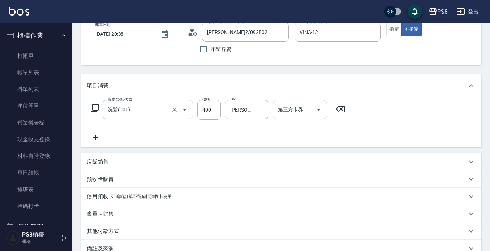
scroll to position [72, 0]
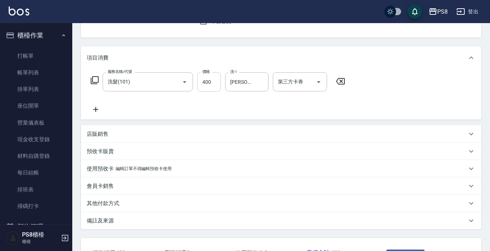
click at [218, 85] on input "400" at bounding box center [208, 81] width 23 height 19
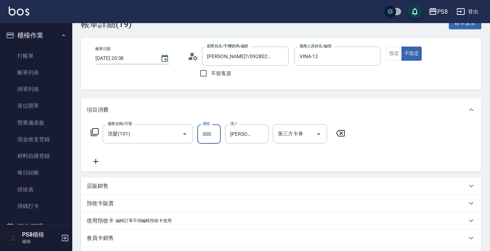
scroll to position [0, 0]
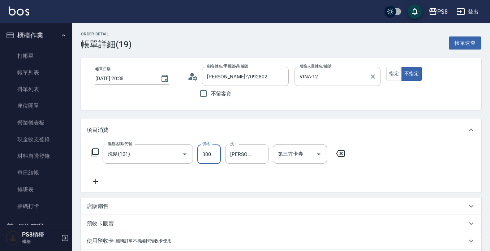
type input "300"
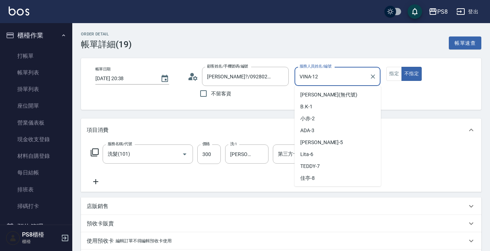
click at [355, 73] on input "VINA-12" at bounding box center [331, 76] width 69 height 13
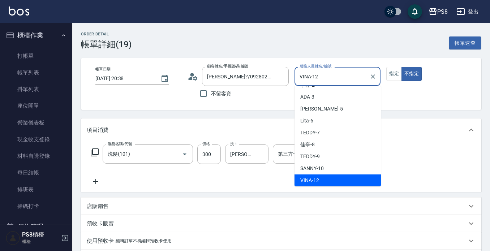
drag, startPoint x: 275, startPoint y: 72, endPoint x: 223, endPoint y: 56, distance: 54.1
click at [215, 71] on div "帳單日期 2025/09/12 20:38 顧客姓名/手機號碼/編號 李?/0928022141/0928022141 顧客姓名/手機號碼/編號 不留客資 服…" at bounding box center [281, 84] width 383 height 34
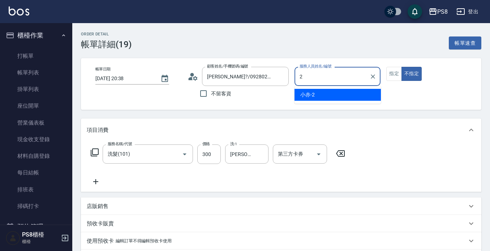
type input "小赤-2"
type button "false"
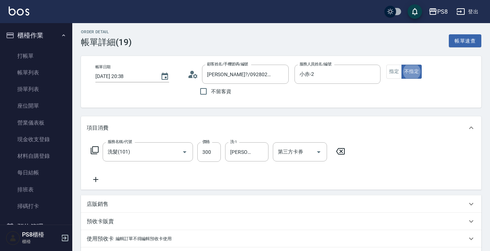
scroll to position [129, 0]
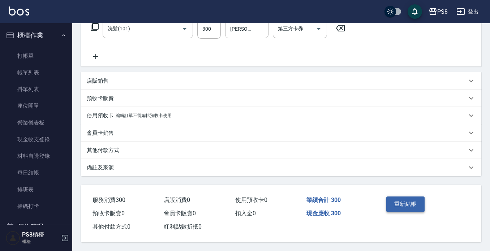
click at [411, 197] on button "重新結帳" at bounding box center [405, 203] width 38 height 15
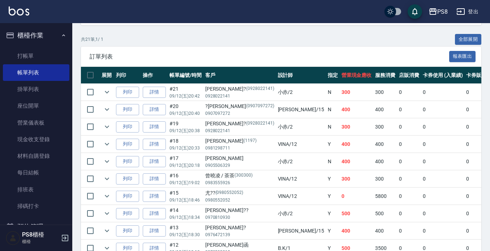
scroll to position [181, 0]
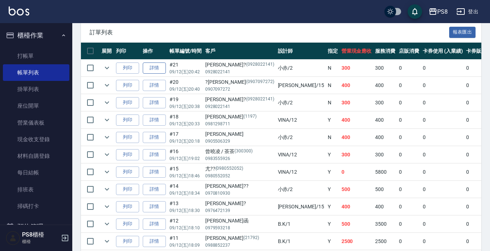
click at [158, 73] on link "詳情" at bounding box center [154, 67] width 23 height 11
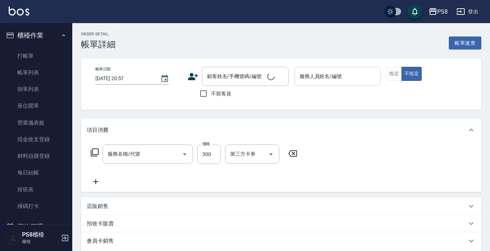
type input "洗髮(101)"
click at [312, 74] on input "服務人員姓名/編號" at bounding box center [337, 76] width 80 height 13
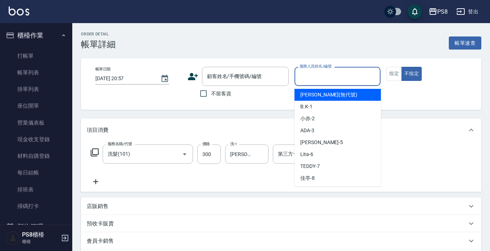
type input "[DATE] 20:42"
type input "小赤-2"
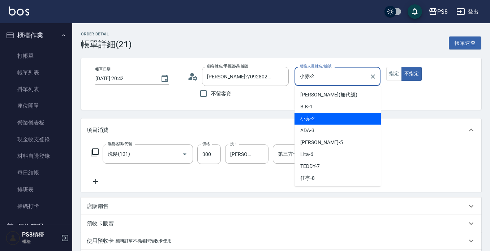
type input "[PERSON_NAME]?/0928022141/0928022141"
drag, startPoint x: 318, startPoint y: 78, endPoint x: 275, endPoint y: 71, distance: 43.8
click at [275, 71] on div "帳單日期 2025/09/12 20:42 顧客姓名/手機號碼/編號 李?/0928022141/0928022141 顧客姓名/手機號碼/編號 不留客資 服…" at bounding box center [281, 84] width 383 height 34
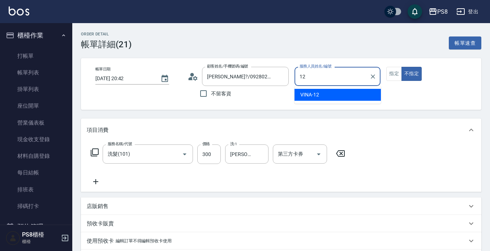
type input "VINA-12"
type button "false"
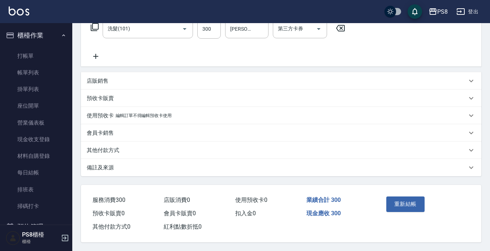
scroll to position [129, 0]
click at [406, 199] on button "重新結帳" at bounding box center [405, 203] width 38 height 15
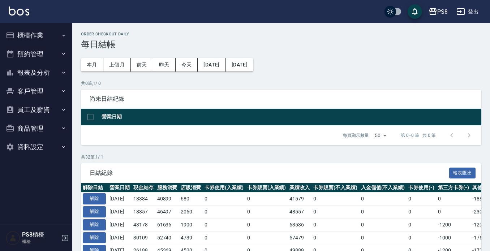
scroll to position [36, 0]
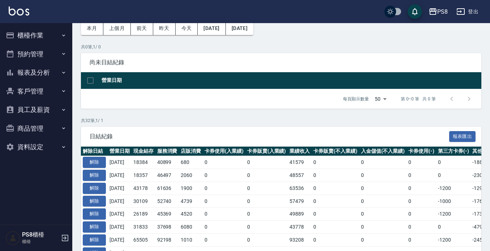
click at [48, 74] on button "報表及分析" at bounding box center [36, 72] width 66 height 19
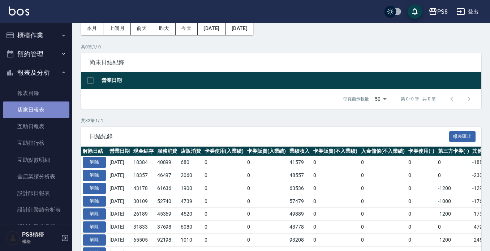
click at [45, 105] on link "店家日報表" at bounding box center [36, 109] width 66 height 17
